Goal: Transaction & Acquisition: Subscribe to service/newsletter

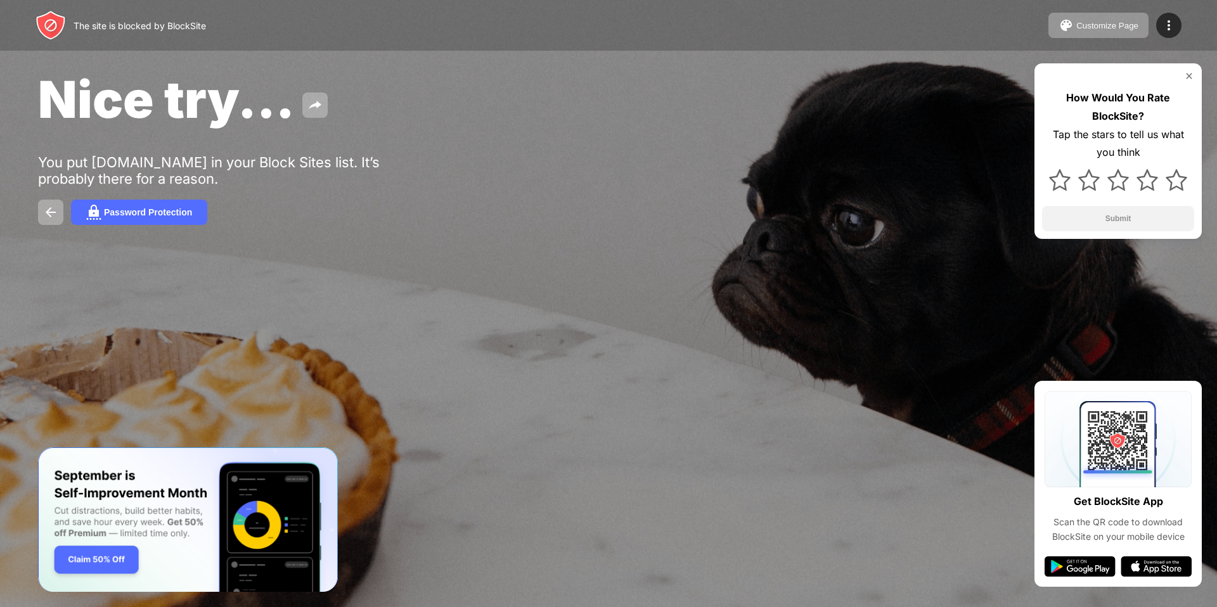
drag, startPoint x: 231, startPoint y: 172, endPoint x: 321, endPoint y: 176, distance: 90.7
click at [328, 176] on div "You put [DOMAIN_NAME] in your Block Sites list. It’s probably there for a reaso…" at bounding box center [234, 170] width 392 height 33
click at [139, 203] on button "Password Protection" at bounding box center [139, 212] width 136 height 25
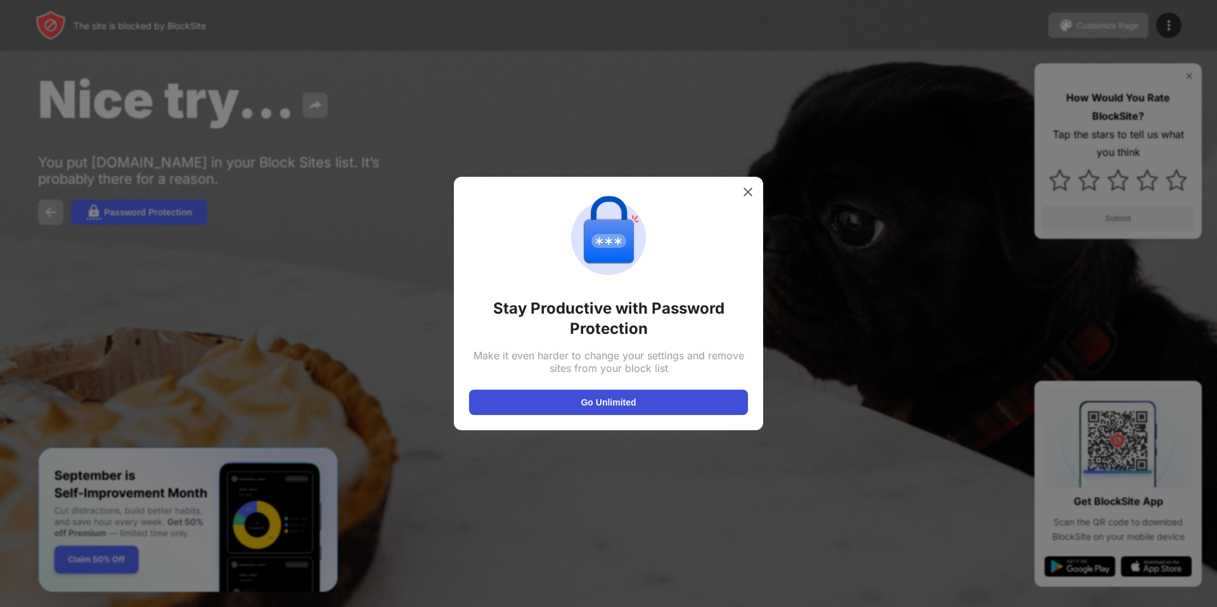
click at [542, 409] on button "Go Unlimited" at bounding box center [608, 402] width 279 height 25
click at [742, 196] on img at bounding box center [747, 192] width 13 height 13
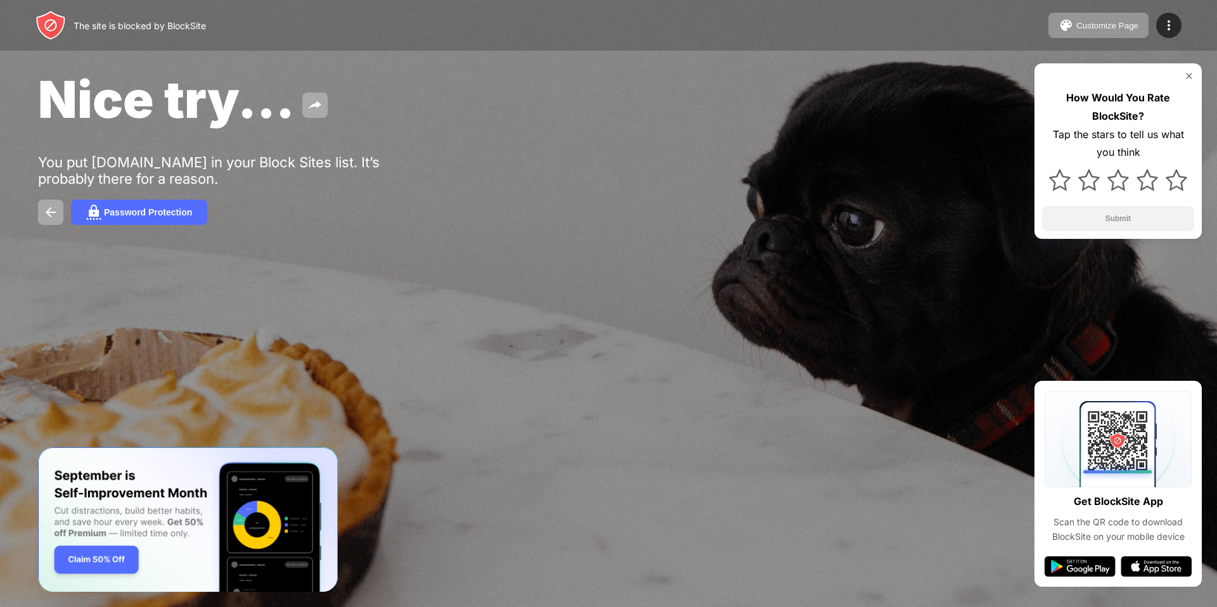
click at [1127, 495] on div "Get BlockSite App" at bounding box center [1118, 501] width 89 height 18
drag, startPoint x: 373, startPoint y: 240, endPoint x: 290, endPoint y: 110, distance: 154.7
click at [324, 162] on div "Nice try... You put youtube.com in your Block Sites list. It’s probably there f…" at bounding box center [608, 146] width 1217 height 293
click at [333, 98] on div "Nice try..." at bounding box center [494, 98] width 913 height 61
click at [311, 106] on img at bounding box center [314, 105] width 15 height 15
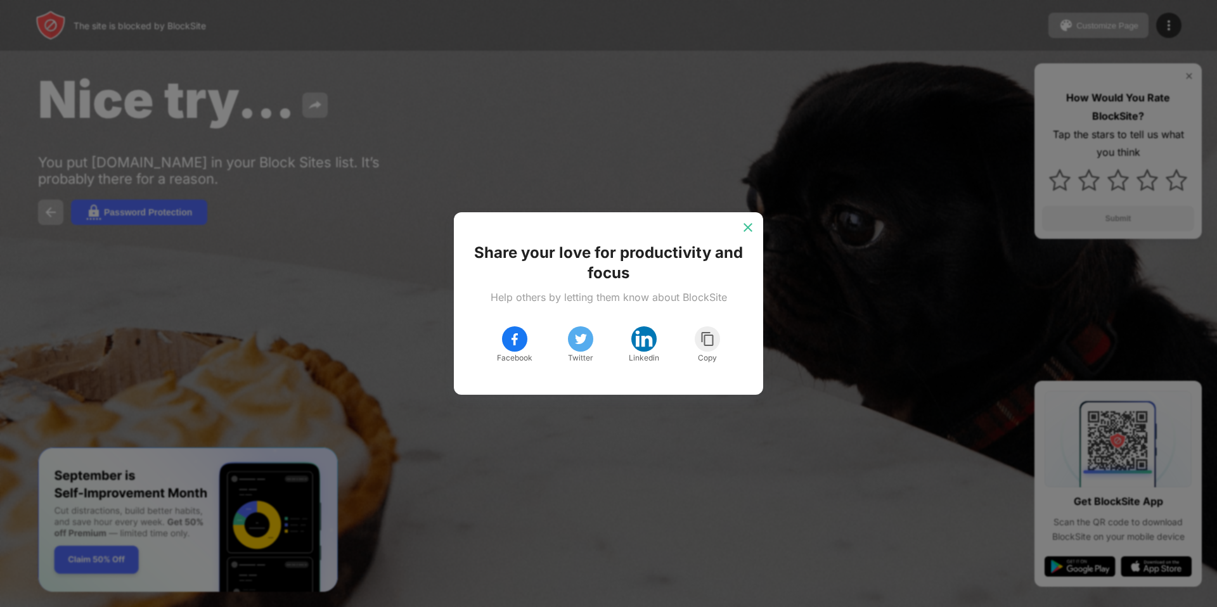
click at [744, 233] on img at bounding box center [747, 227] width 13 height 13
